Goal: Go to known website: Go to known website

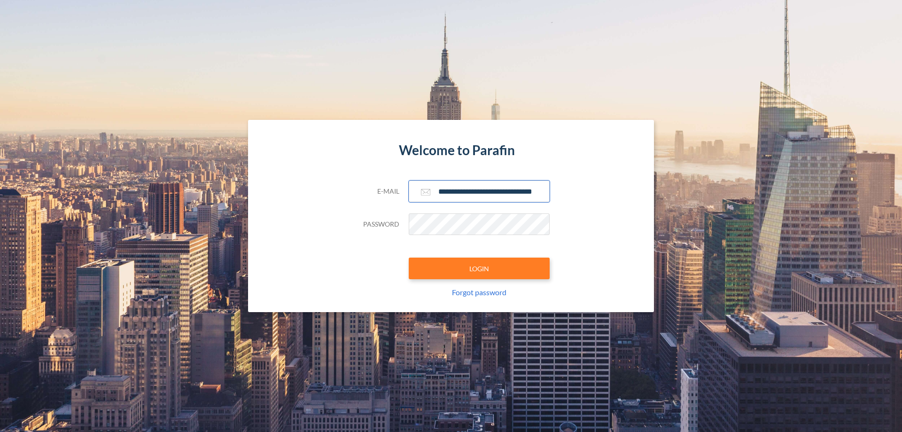
type input "**********"
click at [479, 268] on button "LOGIN" at bounding box center [479, 269] width 141 height 22
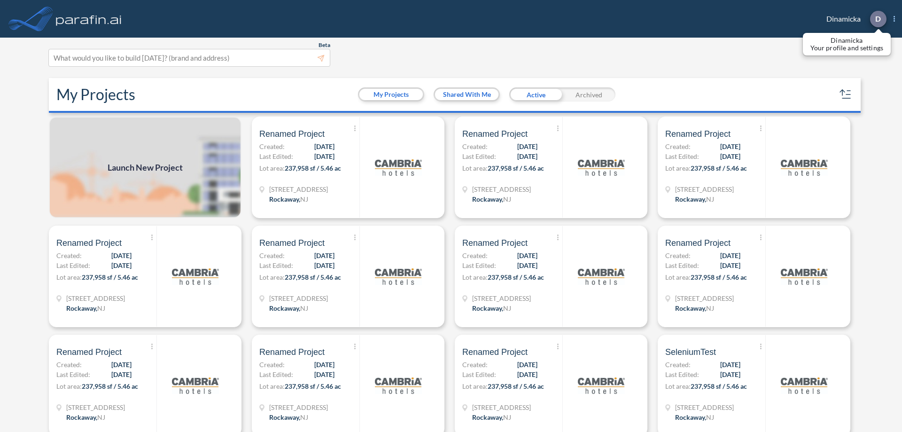
click at [878, 19] on p "D" at bounding box center [879, 19] width 6 height 8
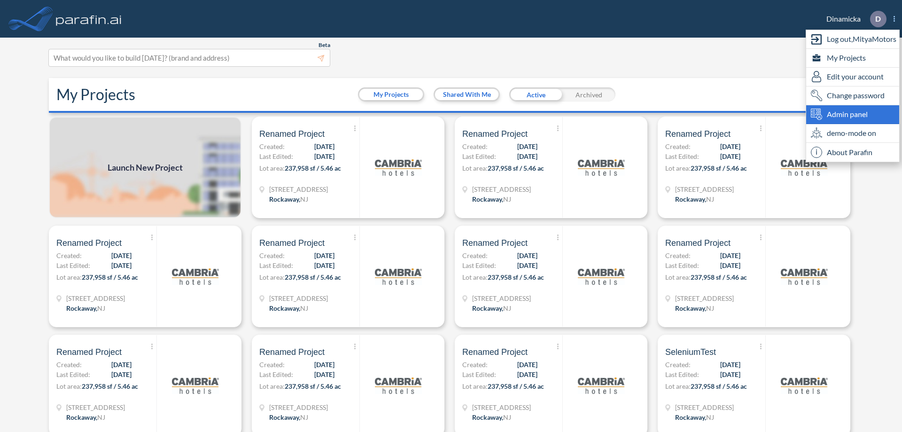
click at [853, 114] on span "Admin panel" at bounding box center [847, 114] width 41 height 11
